Goal: Task Accomplishment & Management: Check status

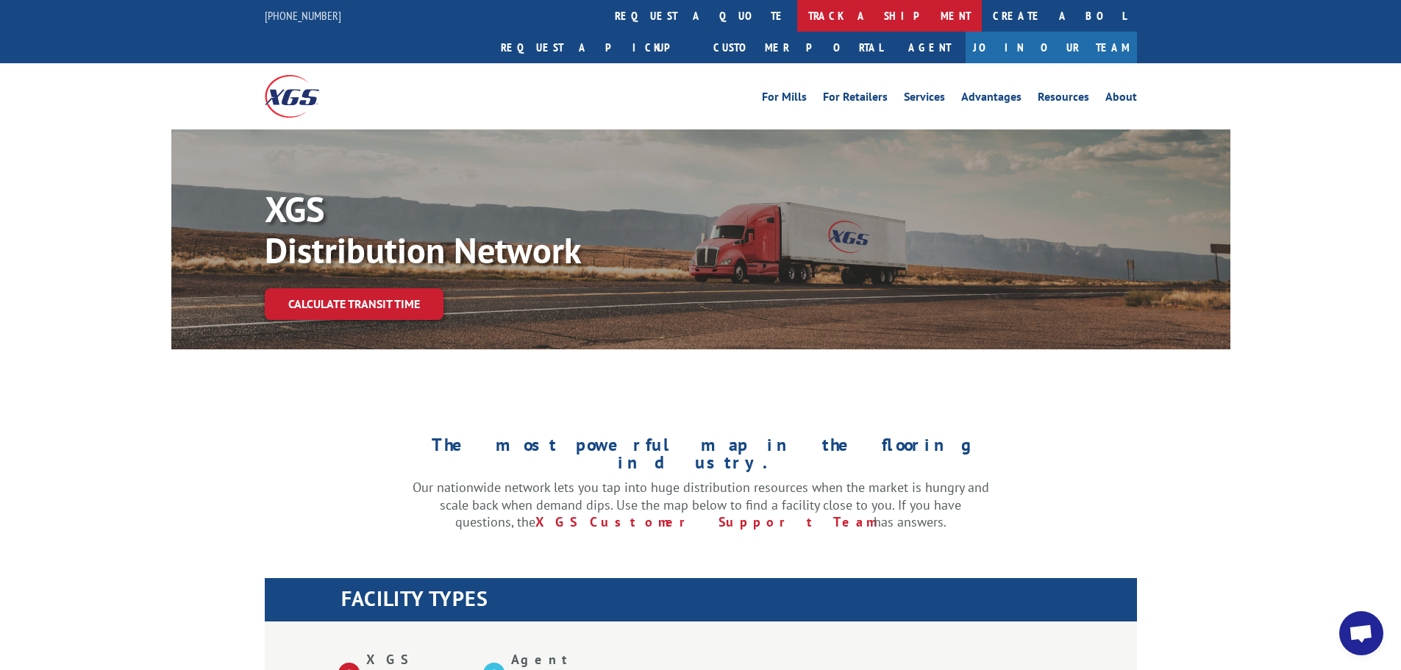
click at [797, 8] on link "track a shipment" at bounding box center [889, 16] width 185 height 32
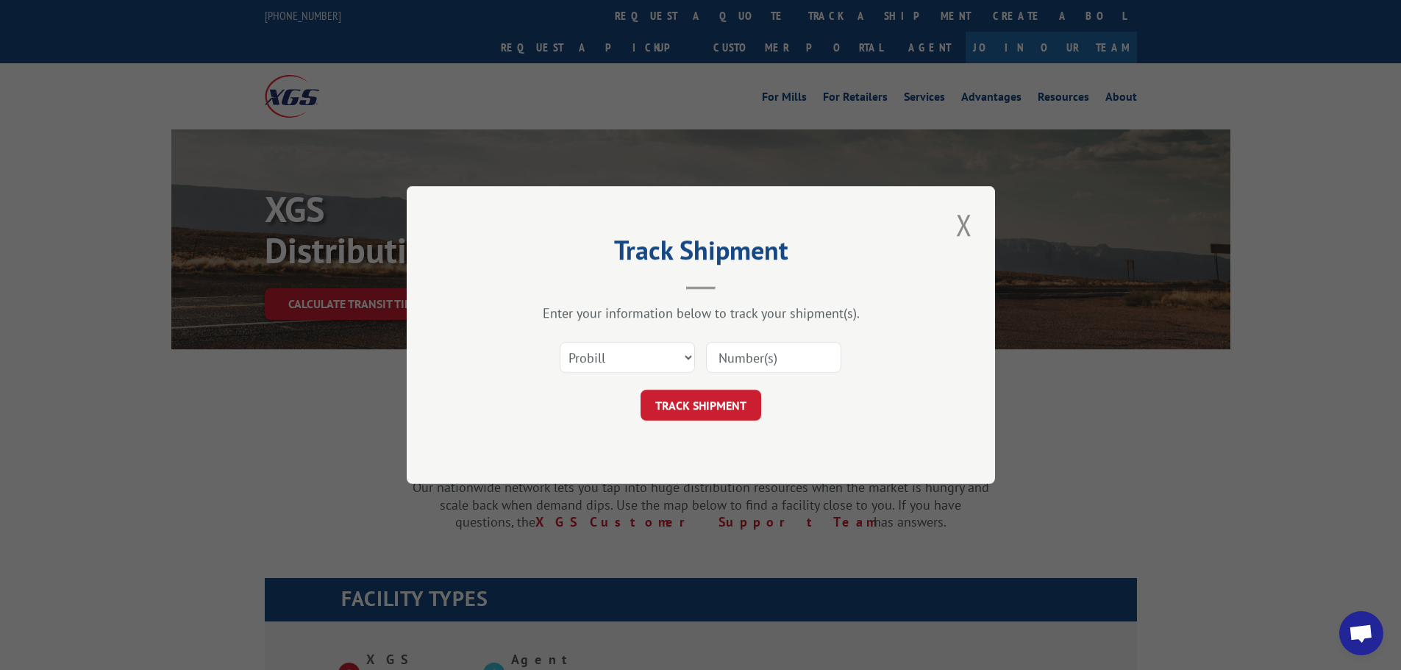
click at [729, 365] on input at bounding box center [773, 357] width 135 height 31
paste input "17119635"
type input "17119635"
click at [709, 410] on button "TRACK SHIPMENT" at bounding box center [701, 405] width 121 height 31
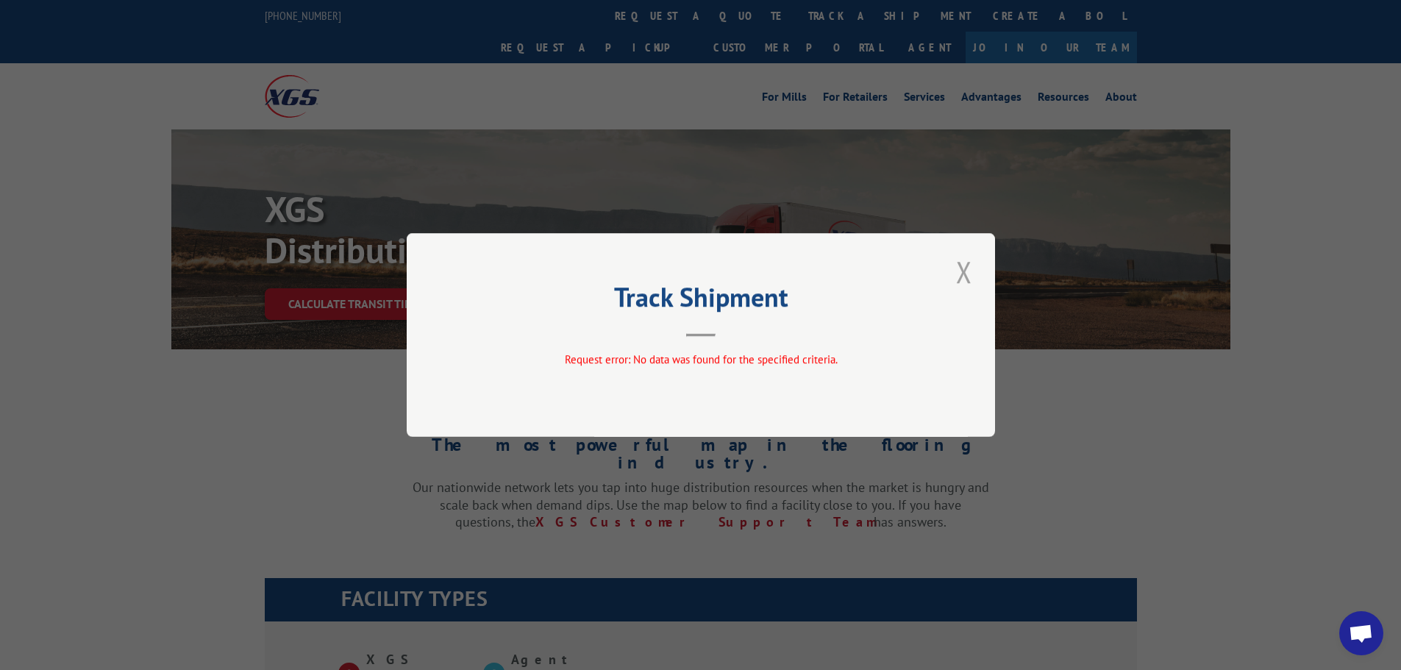
click at [969, 269] on button "Close modal" at bounding box center [964, 272] width 25 height 40
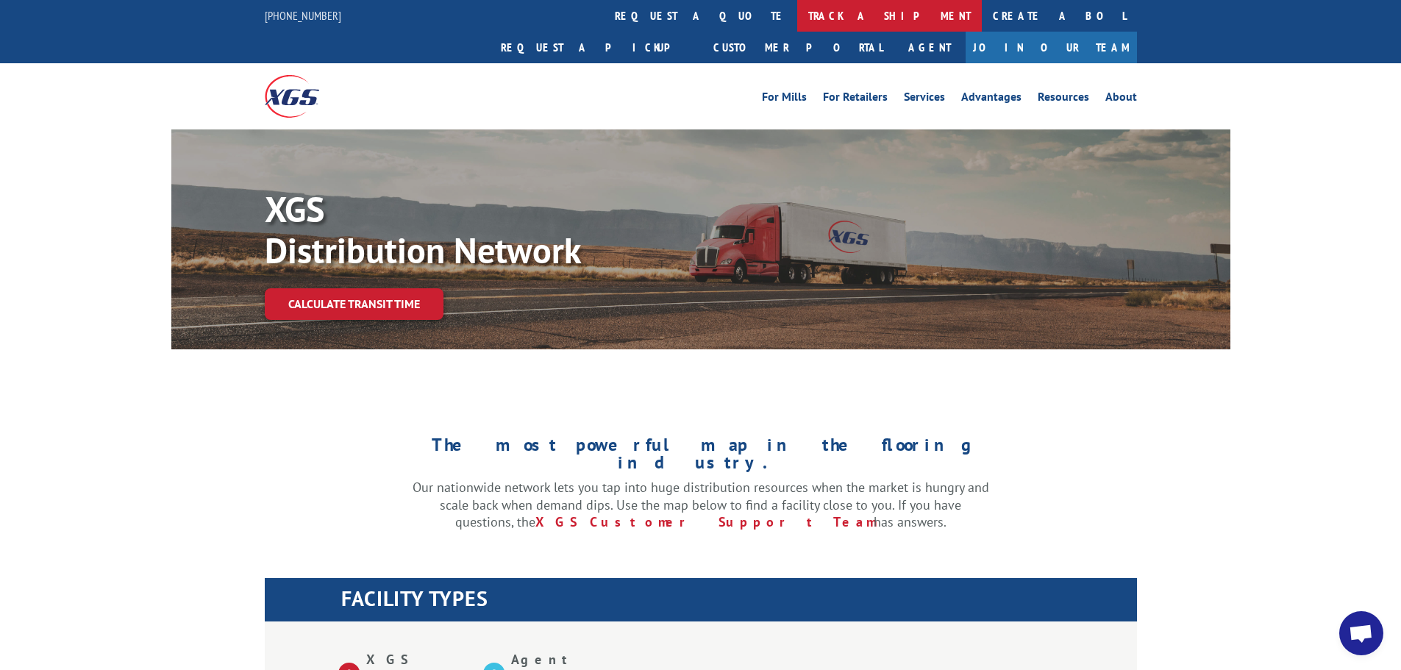
click at [797, 13] on link "track a shipment" at bounding box center [889, 16] width 185 height 32
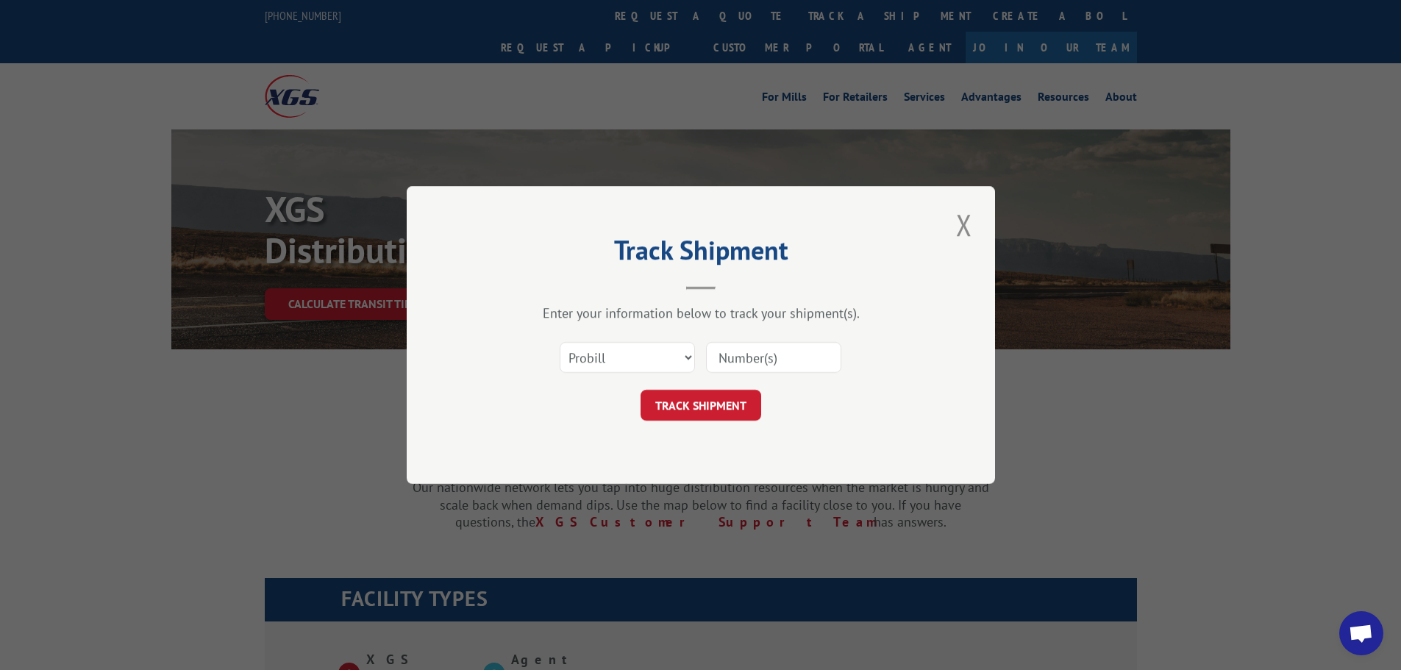
click at [762, 360] on input at bounding box center [773, 357] width 135 height 31
paste input "17119635"
type input "17119635"
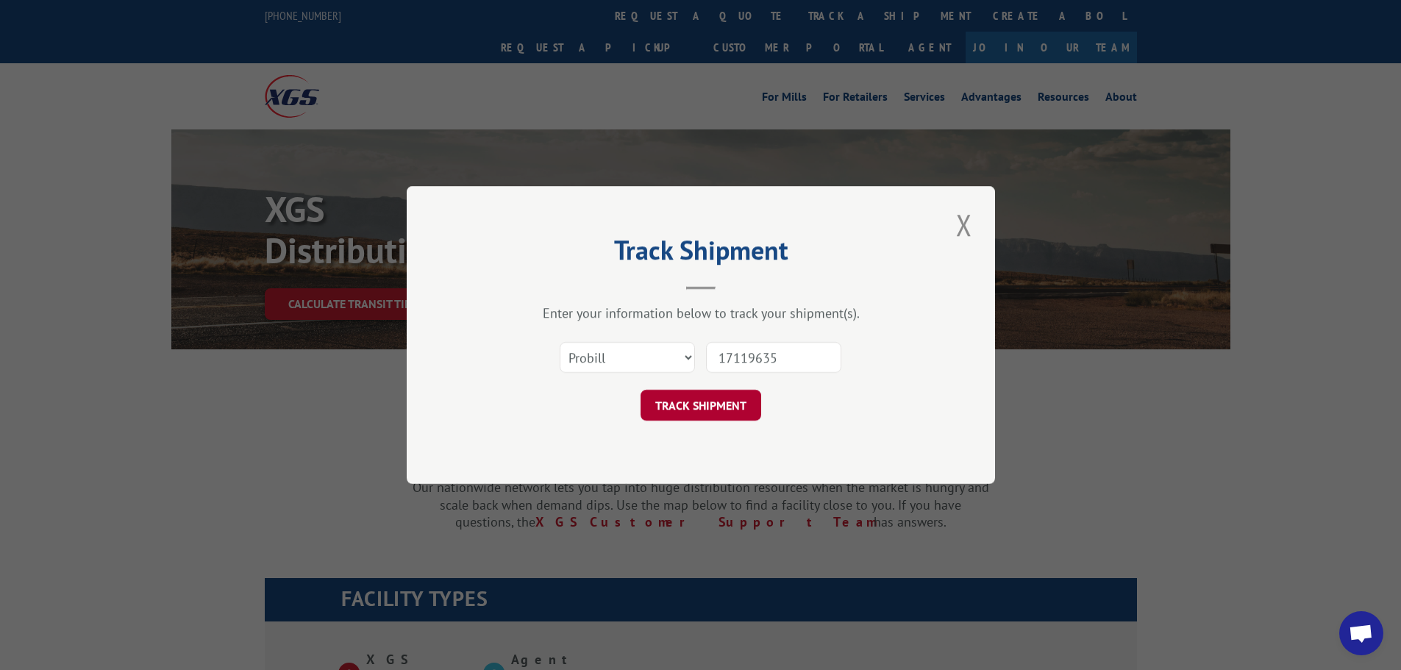
click at [708, 407] on button "TRACK SHIPMENT" at bounding box center [701, 405] width 121 height 31
